Goal: Obtain resource: Download file/media

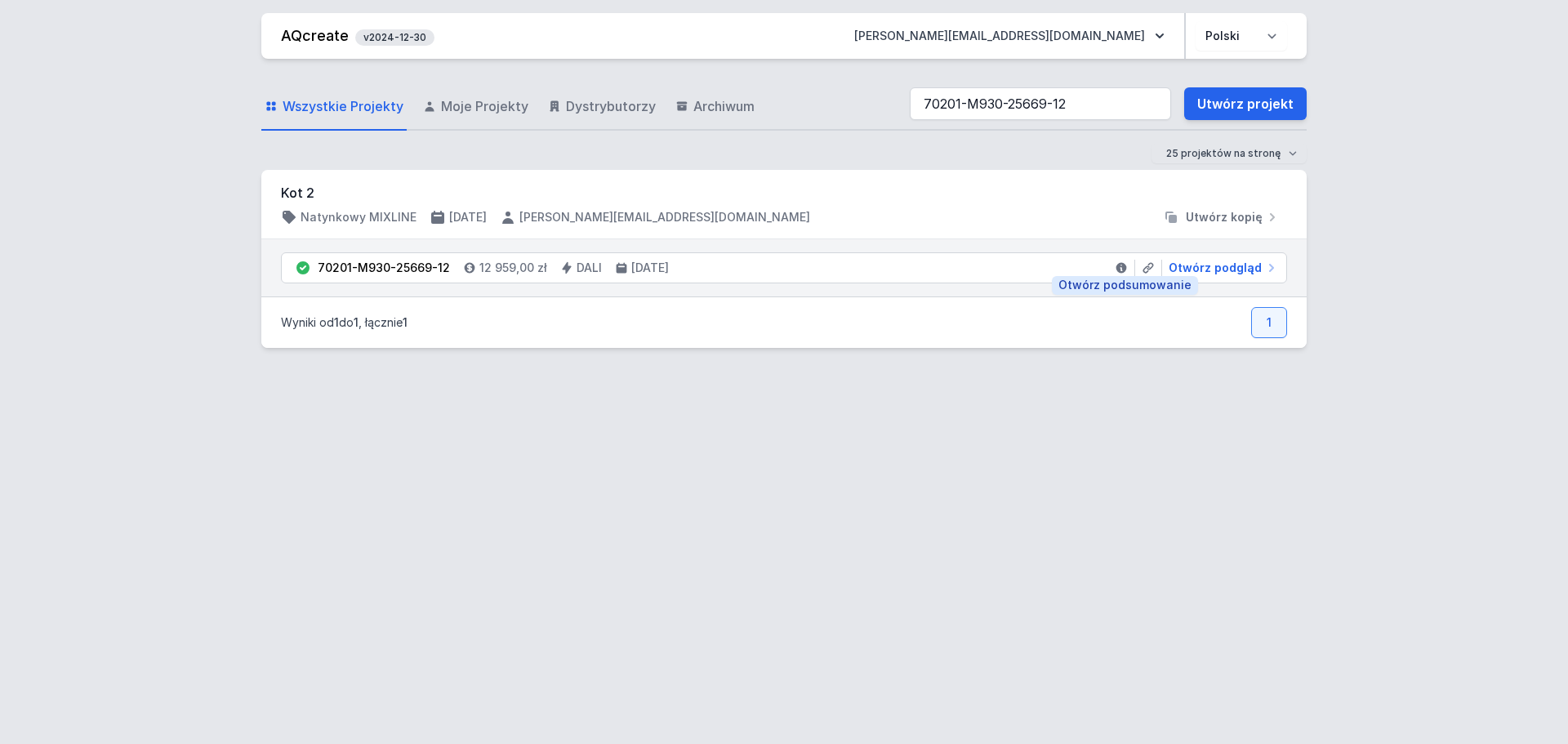
type input "70201-M930-25669-12"
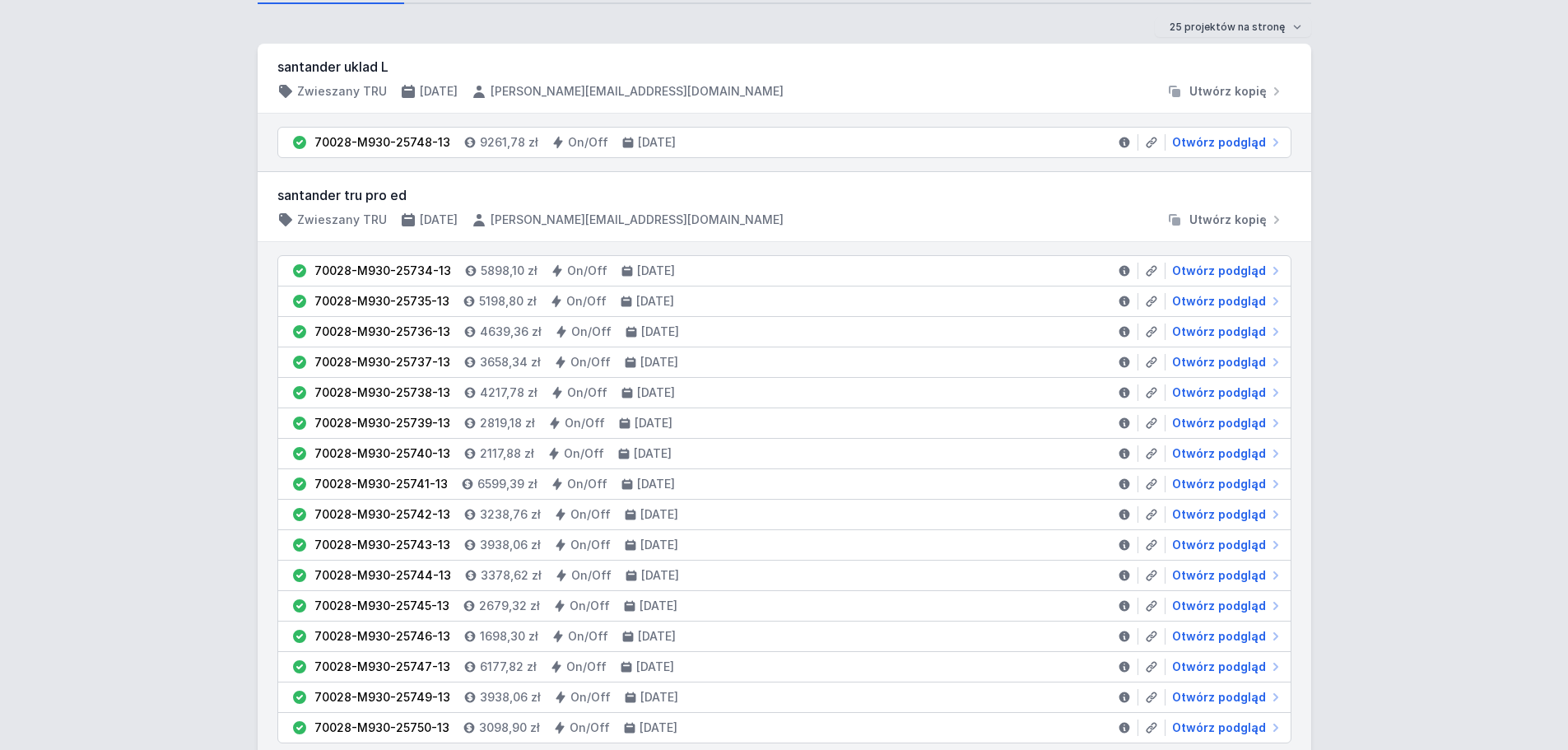
scroll to position [164, 0]
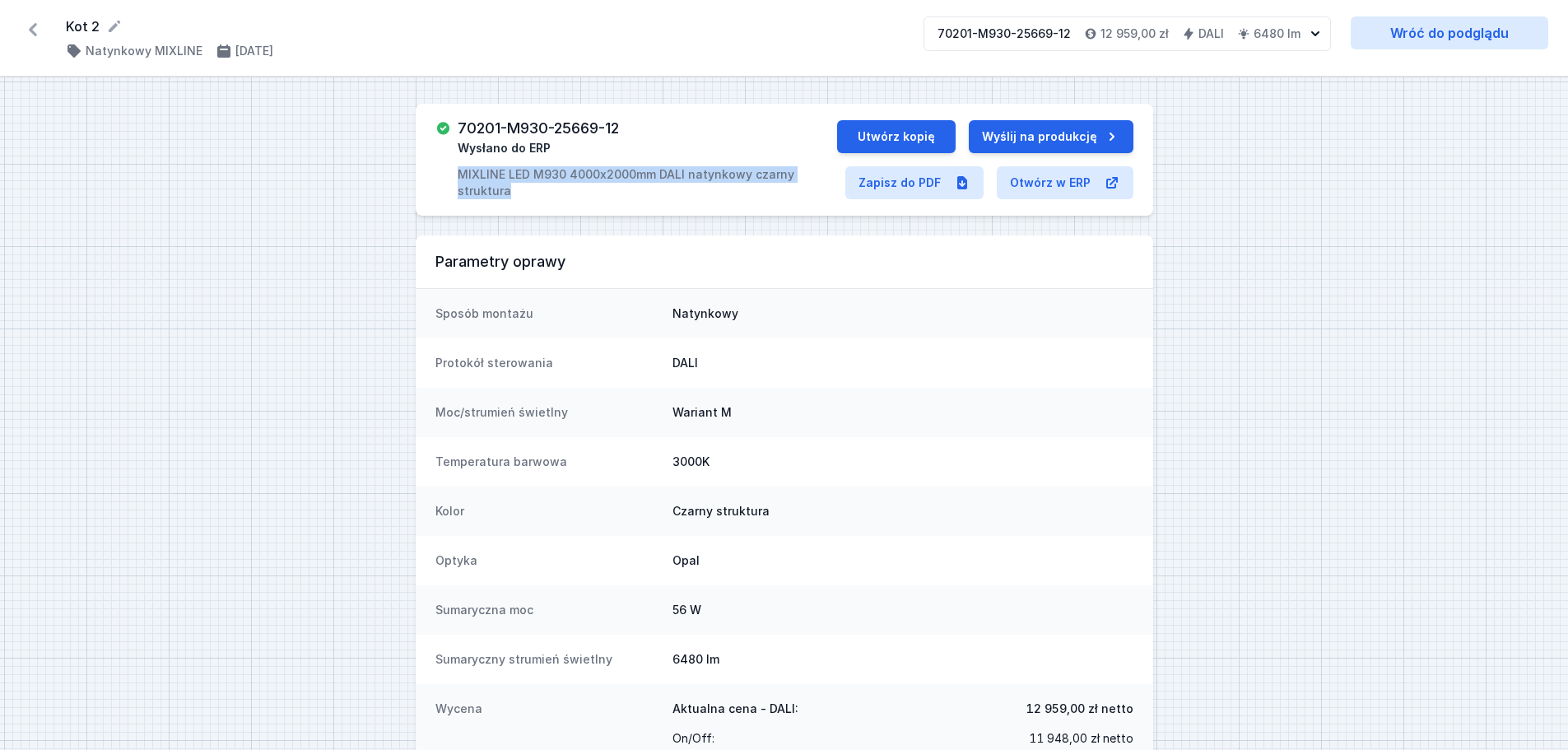
drag, startPoint x: 459, startPoint y: 169, endPoint x: 841, endPoint y: 180, distance: 382.2
click at [837, 180] on div "70201-M930-25669-12 Wysłano do ERP MIXLINE LED M930 4000x2000mm DALI natynkowy …" at bounding box center [637, 159] width 402 height 79
copy p "MIXLINE LED M930 4000x2000mm DALI natynkowy czarny struktura"
click at [889, 182] on link "Zapisz do PDF" at bounding box center [915, 182] width 138 height 33
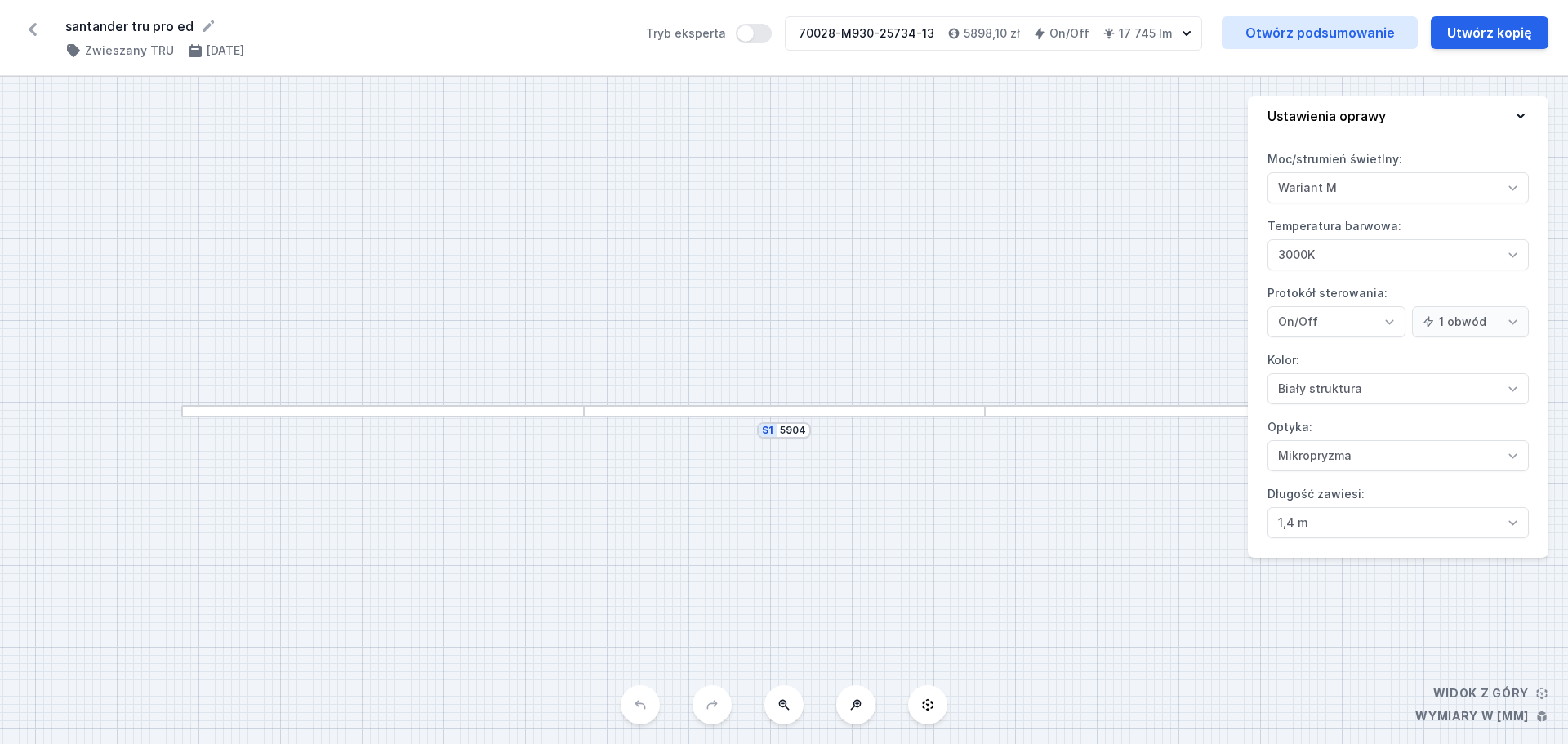
select select "M"
select select "3000"
